Goal: Task Accomplishment & Management: Use online tool/utility

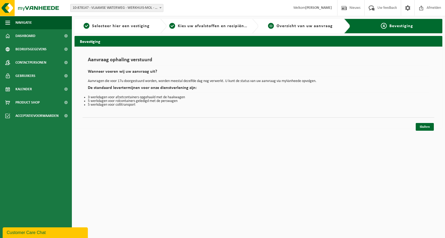
click at [284, 28] on link "3 Overzicht van uw aanvraag" at bounding box center [300, 26] width 79 height 6
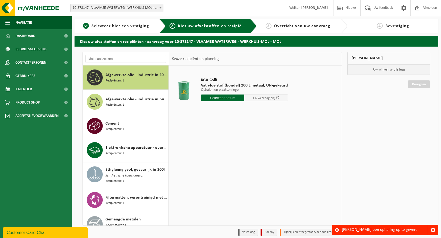
click at [289, 26] on span "Overzicht van uw aanvraag" at bounding box center [302, 26] width 56 height 4
click at [310, 27] on span "Overzicht van uw aanvraag" at bounding box center [302, 26] width 56 height 4
click at [278, 24] on span "Overzicht van uw aanvraag" at bounding box center [302, 26] width 56 height 4
drag, startPoint x: 264, startPoint y: 25, endPoint x: 296, endPoint y: 27, distance: 32.0
click at [264, 25] on div "3 Overzicht van uw aanvraag" at bounding box center [298, 26] width 78 height 6
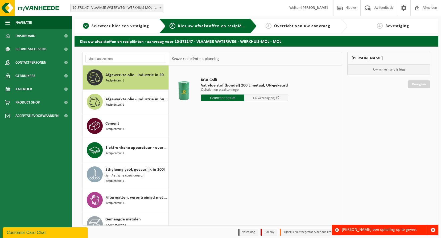
click at [296, 27] on span "Overzicht van uw aanvraag" at bounding box center [302, 26] width 56 height 4
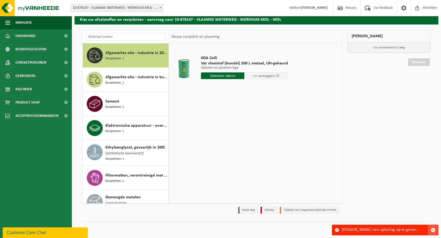
click at [433, 228] on span "button" at bounding box center [433, 230] width 5 height 5
